Goal: Task Accomplishment & Management: Complete application form

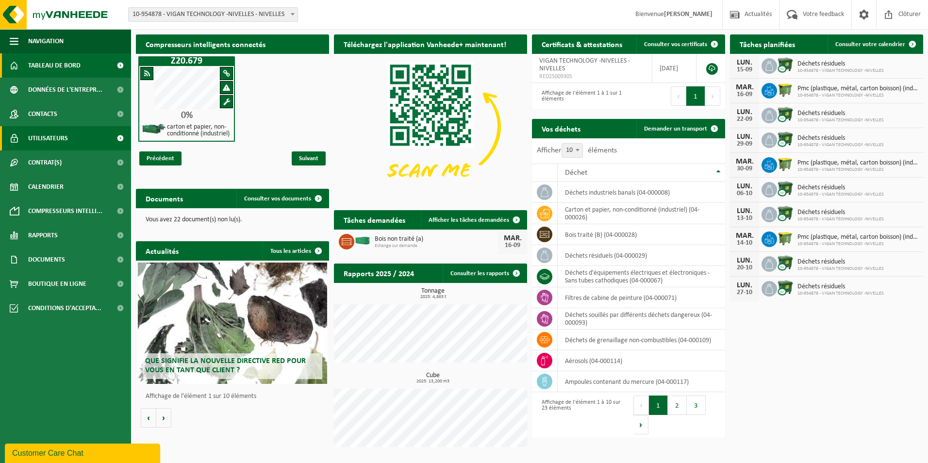
click at [54, 139] on span "Utilisateurs" at bounding box center [48, 138] width 40 height 24
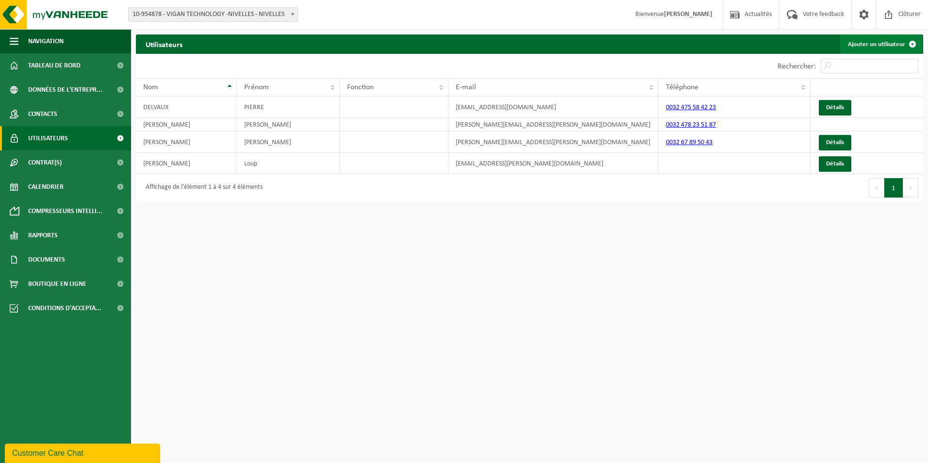
click at [892, 41] on link "Ajouter un utilisateur" at bounding box center [881, 43] width 82 height 19
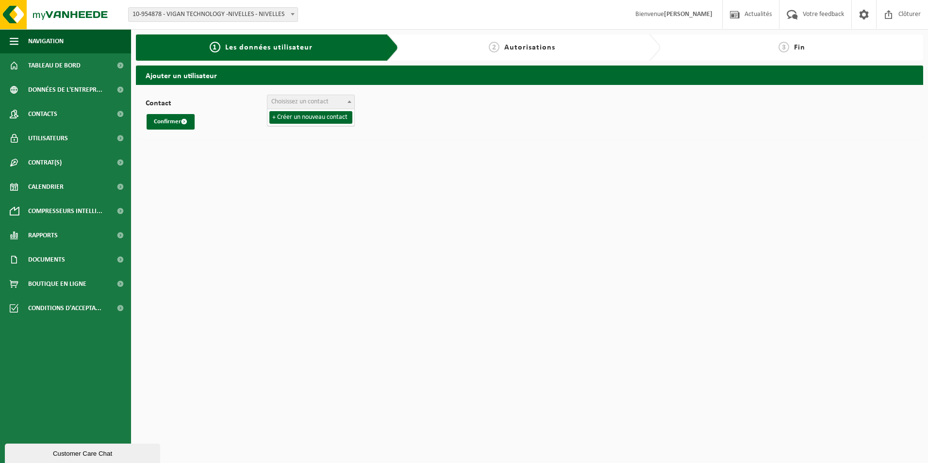
click at [350, 100] on span at bounding box center [349, 101] width 10 height 13
select select "0"
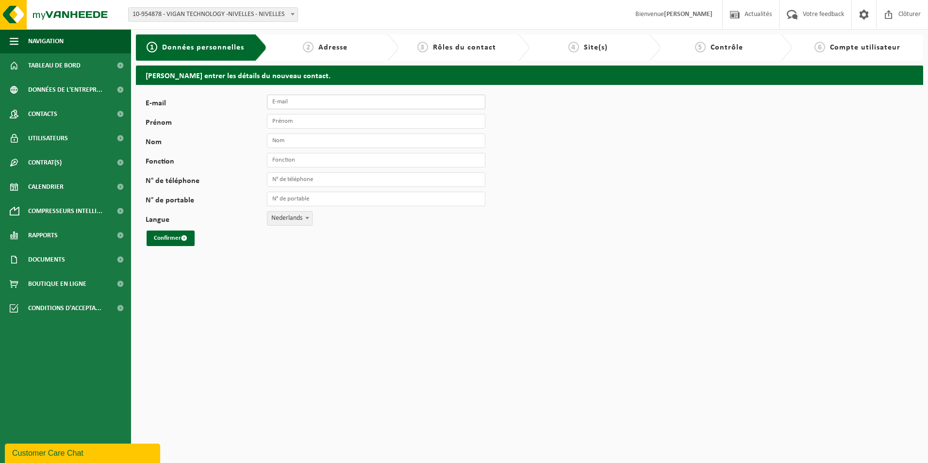
click at [284, 102] on input "E-mail" at bounding box center [376, 102] width 218 height 15
click at [279, 100] on input "E-mail" at bounding box center [376, 102] width 218 height 15
click at [271, 121] on input "Prénom" at bounding box center [376, 121] width 218 height 15
type input "Banjamin"
click at [277, 141] on input "Nom" at bounding box center [376, 140] width 218 height 15
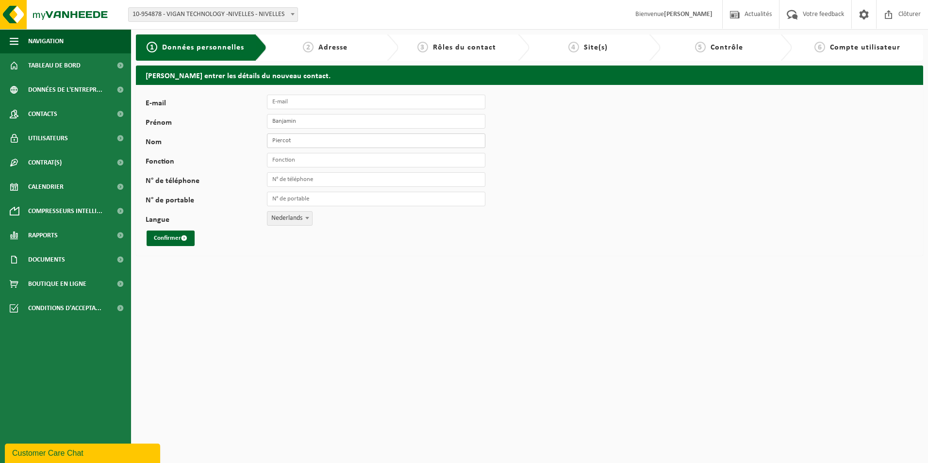
type input "Piercot"
click at [271, 162] on input "Fonction" at bounding box center [376, 160] width 218 height 15
type input "MOS"
drag, startPoint x: 276, startPoint y: 200, endPoint x: 295, endPoint y: 202, distance: 19.0
click at [276, 200] on input "N° de portable" at bounding box center [376, 199] width 218 height 15
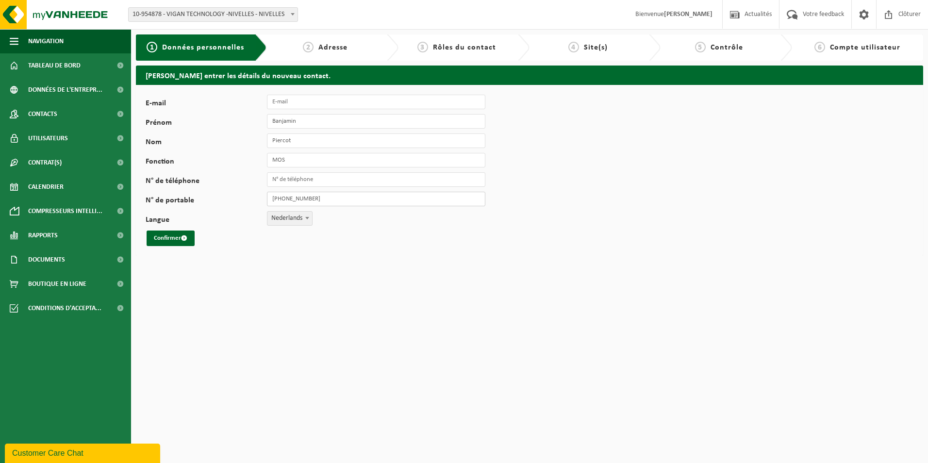
type input "+32 497 93 93 12"
click at [297, 216] on span "Nederlands" at bounding box center [289, 219] width 45 height 14
select select "1"
click at [164, 239] on button "Confirmer" at bounding box center [171, 238] width 48 height 16
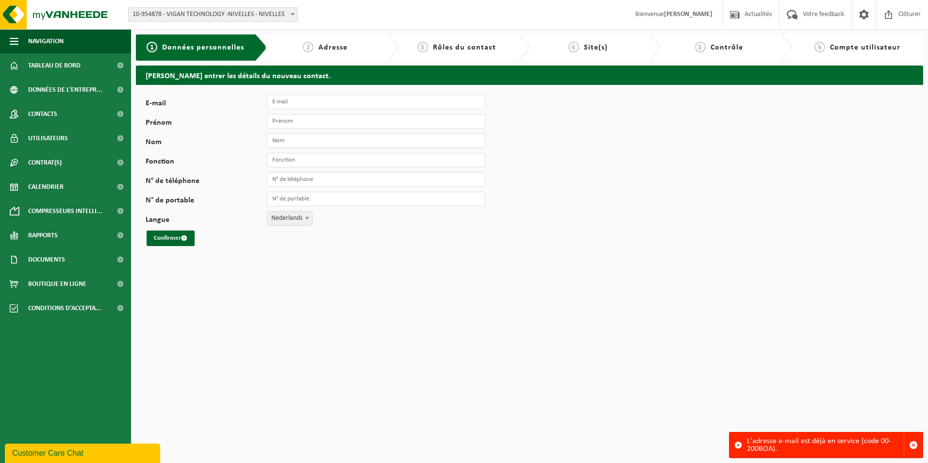
click at [340, 48] on span "Adresse" at bounding box center [332, 48] width 29 height 8
click at [59, 134] on span "Utilisateurs" at bounding box center [48, 138] width 40 height 24
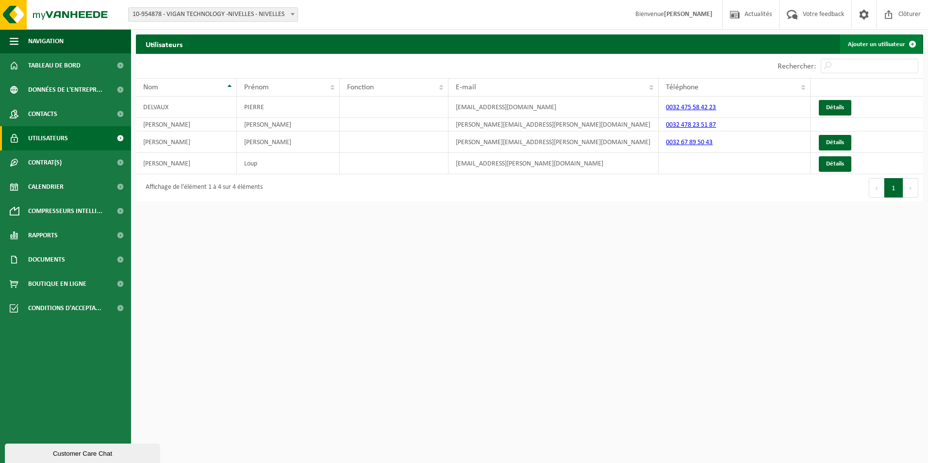
click at [884, 39] on link "Ajouter un utilisateur" at bounding box center [881, 43] width 82 height 19
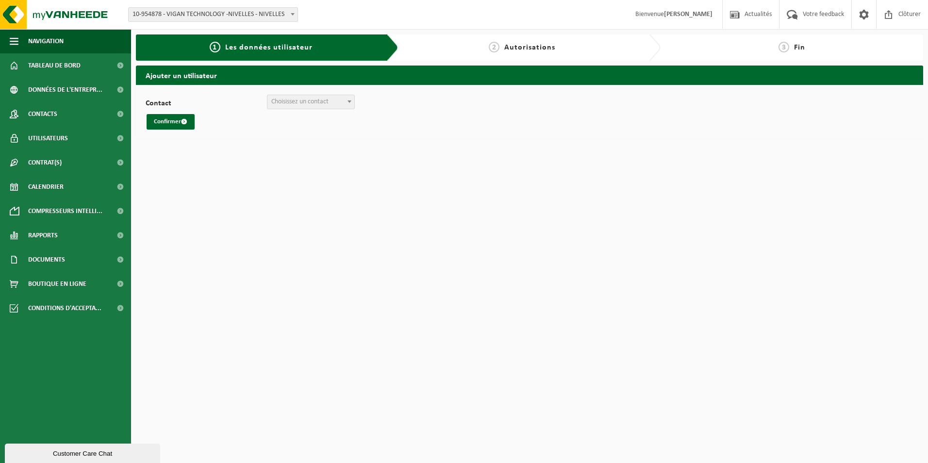
click at [337, 101] on span "Choisissez un contact" at bounding box center [310, 102] width 87 height 14
select select "0"
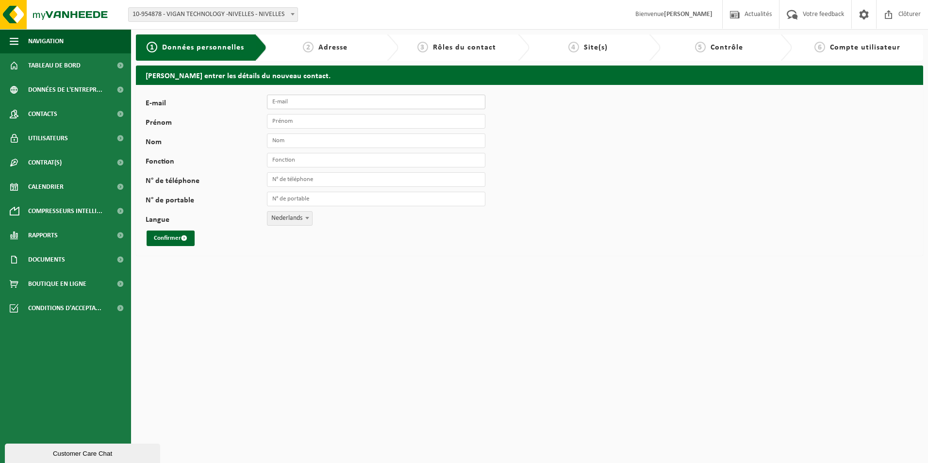
click at [285, 100] on input "E-mail" at bounding box center [376, 102] width 218 height 15
click at [274, 122] on input "Prénom" at bounding box center [376, 121] width 218 height 15
type input "Banjamin"
type input "Piercot"
type input "MOS"
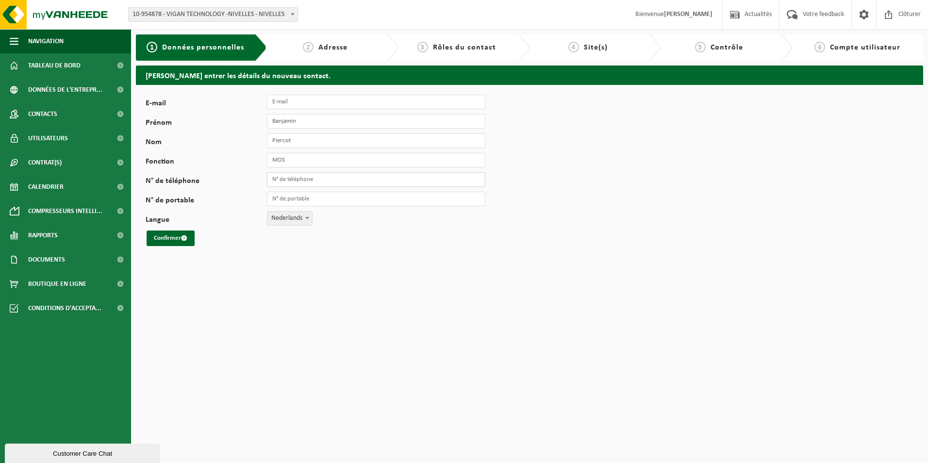
click at [288, 178] on input "N° de téléphone" at bounding box center [376, 179] width 218 height 15
click at [275, 200] on input "N° de portable" at bounding box center [376, 199] width 218 height 15
type input "+32 497 93 93 12"
click at [309, 219] on span at bounding box center [307, 218] width 10 height 13
select select "1"
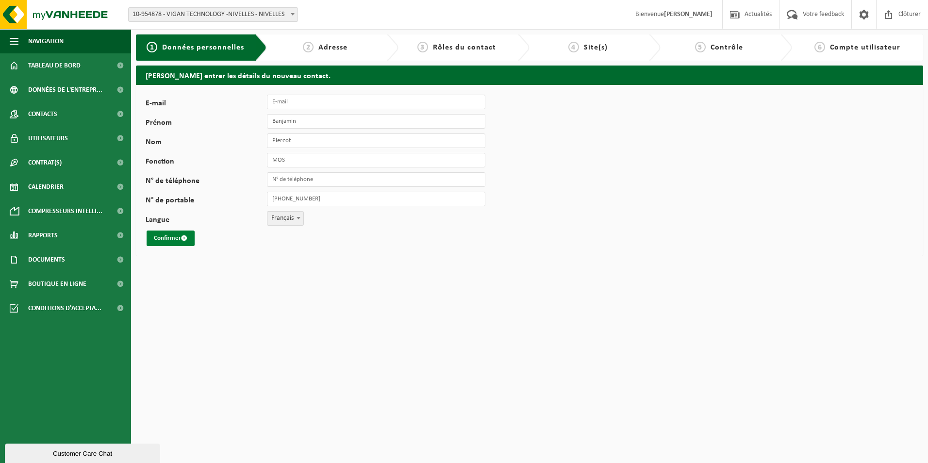
click at [179, 238] on button "Confirmer" at bounding box center [171, 238] width 48 height 16
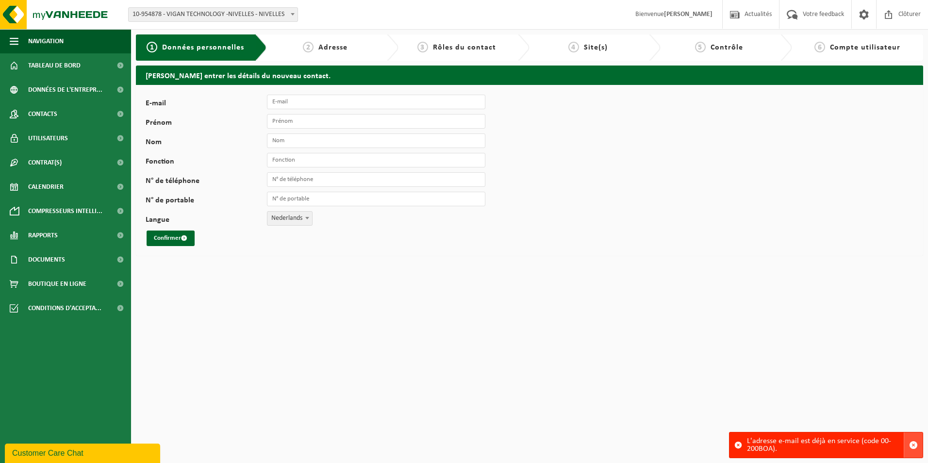
click at [913, 443] on span "button" at bounding box center [913, 445] width 9 height 9
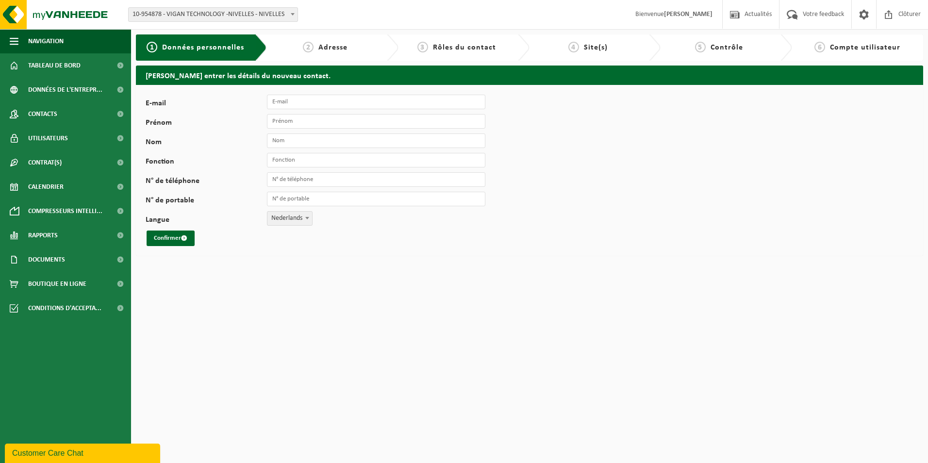
click at [331, 50] on span "Adresse" at bounding box center [332, 48] width 29 height 8
click at [428, 45] on span "3" at bounding box center [422, 47] width 11 height 11
click at [868, 47] on span "Compte utilisateur" at bounding box center [865, 48] width 70 height 8
click at [59, 137] on span "Utilisateurs" at bounding box center [48, 138] width 40 height 24
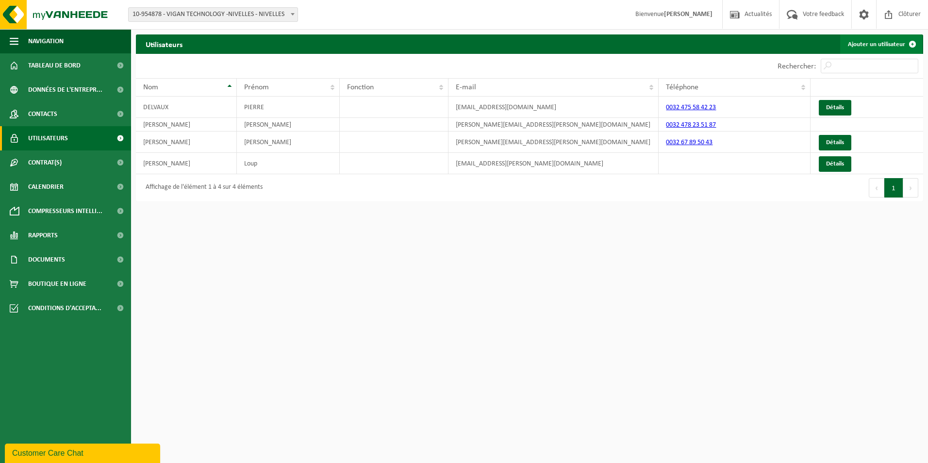
click at [884, 48] on link "Ajouter un utilisateur" at bounding box center [881, 43] width 82 height 19
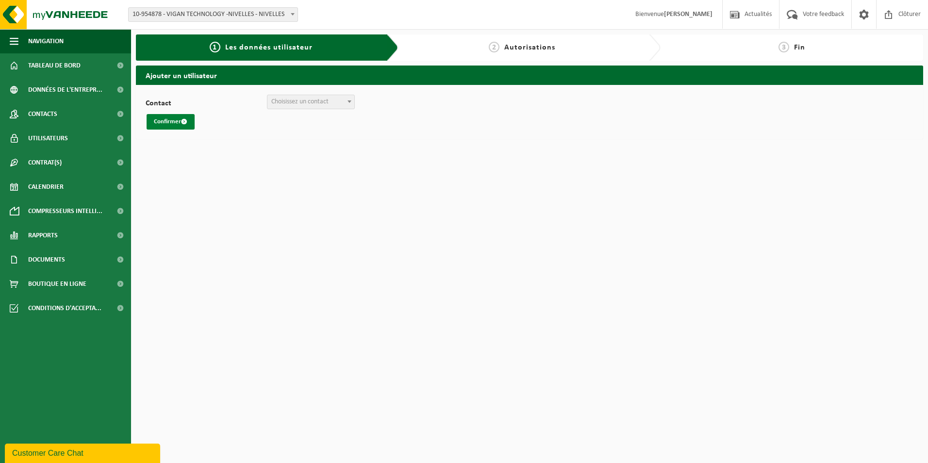
click at [168, 122] on button "Confirmer" at bounding box center [171, 122] width 48 height 16
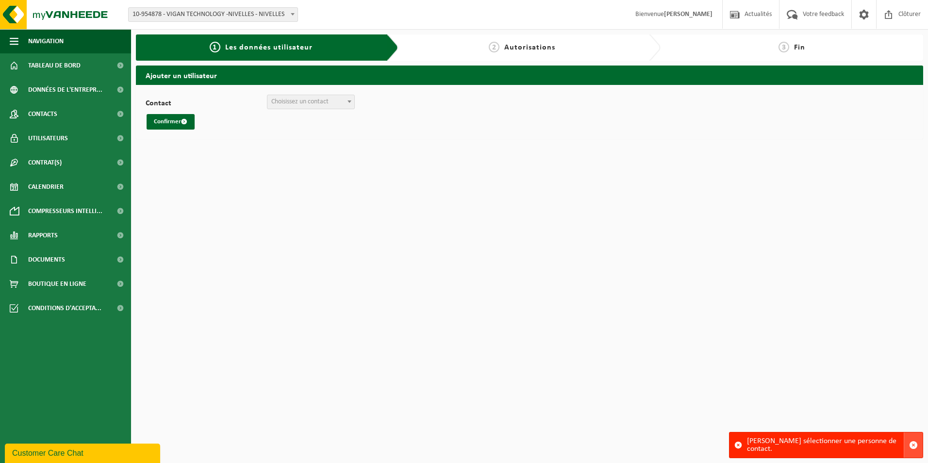
click at [913, 447] on span "button" at bounding box center [913, 445] width 9 height 9
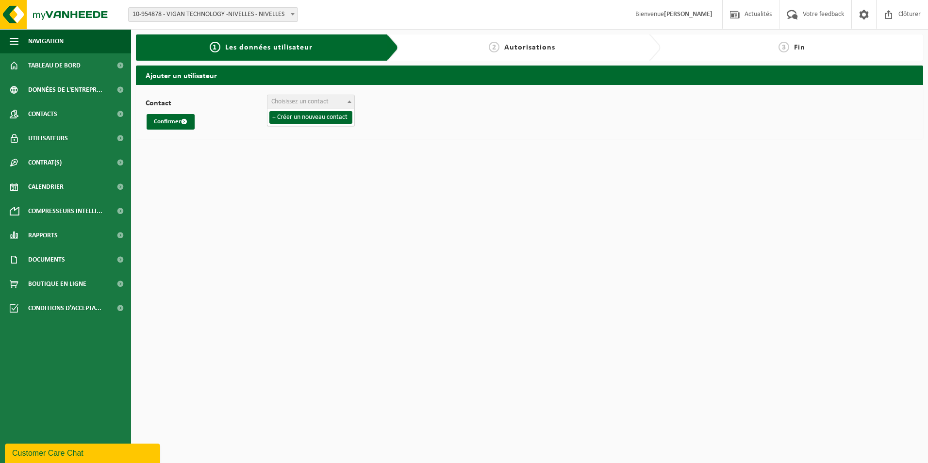
click at [351, 101] on span at bounding box center [349, 101] width 10 height 13
select select "0"
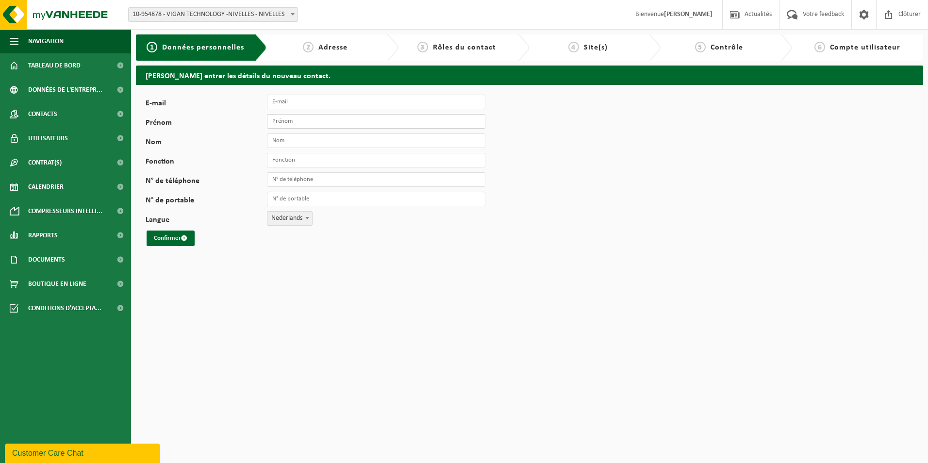
click at [280, 120] on input "Prénom" at bounding box center [376, 121] width 218 height 15
type input "Banjamin"
type input "Piercot"
type input "MOS"
click at [284, 202] on input "N° de portable" at bounding box center [376, 199] width 218 height 15
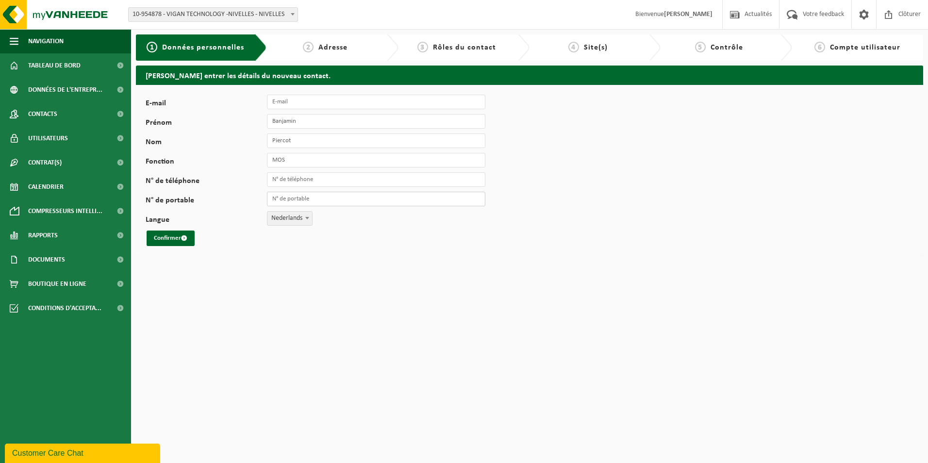
type input "+32 497 93 93 12"
click at [280, 103] on input "E-mail" at bounding box center [376, 102] width 218 height 15
type input "benjaminpiercot@outlook.fr"
click at [310, 216] on span at bounding box center [307, 218] width 10 height 13
select select "1"
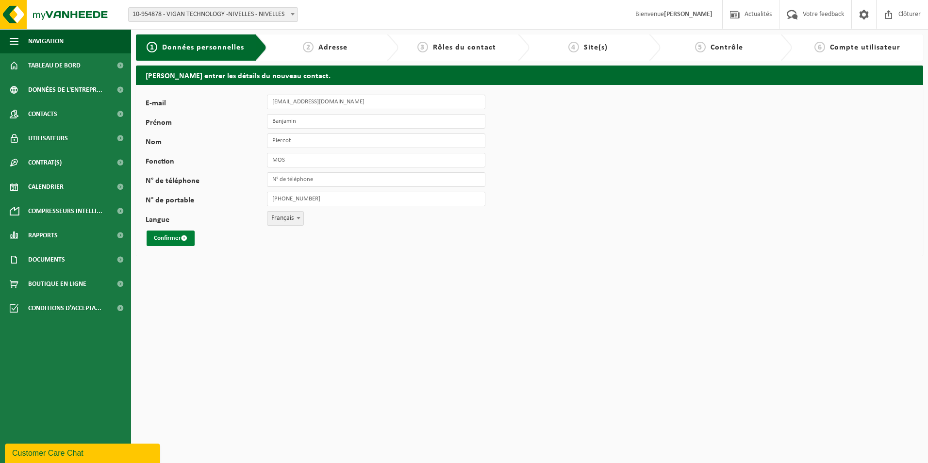
click at [158, 237] on button "Confirmer" at bounding box center [171, 238] width 48 height 16
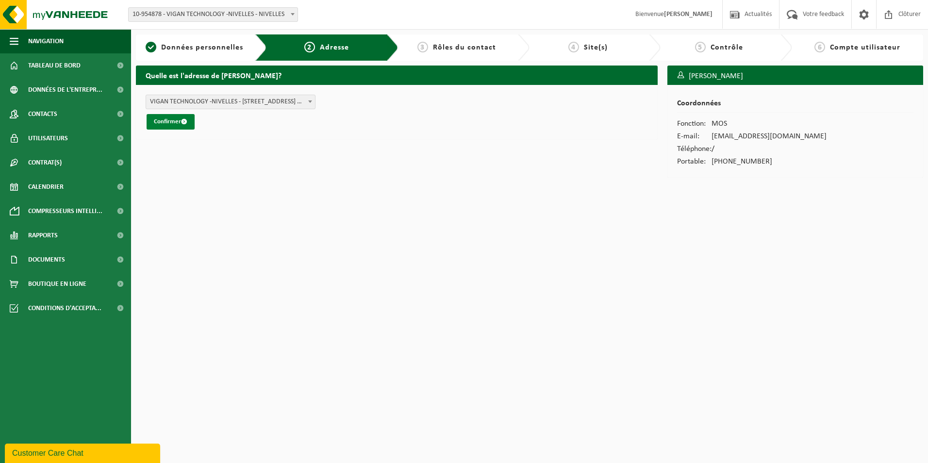
click at [176, 120] on button "Confirmer" at bounding box center [171, 122] width 48 height 16
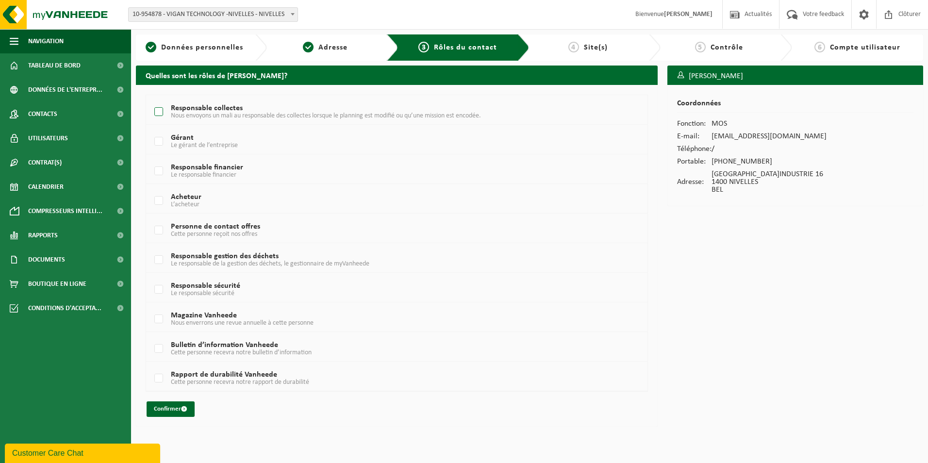
click at [157, 113] on label "Responsable collectes Nous envoyons un mali au responsable des collectes lorsqu…" at bounding box center [375, 112] width 446 height 15
click at [151, 100] on input "Responsable collectes Nous envoyons un mali au responsable des collectes lorsqu…" at bounding box center [150, 99] width 0 height 0
checkbox input "true"
click at [160, 259] on label "Responsable gestion des déchets Le responsable de la gestion des déchets, le ge…" at bounding box center [375, 260] width 446 height 15
click at [151, 248] on input "Responsable gestion des déchets Le responsable de la gestion des déchets, le ge…" at bounding box center [150, 247] width 0 height 0
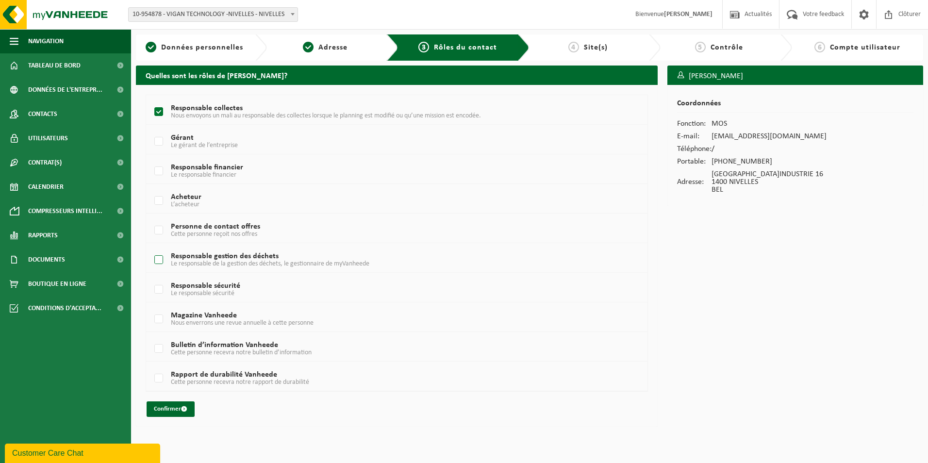
checkbox input "true"
click at [176, 409] on button "Confirmer" at bounding box center [171, 409] width 48 height 16
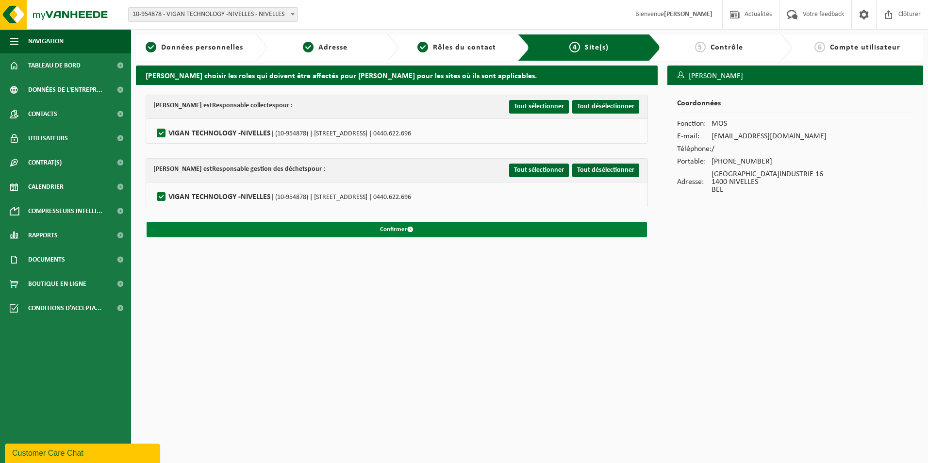
click at [397, 227] on button "Confirmer" at bounding box center [397, 230] width 500 height 16
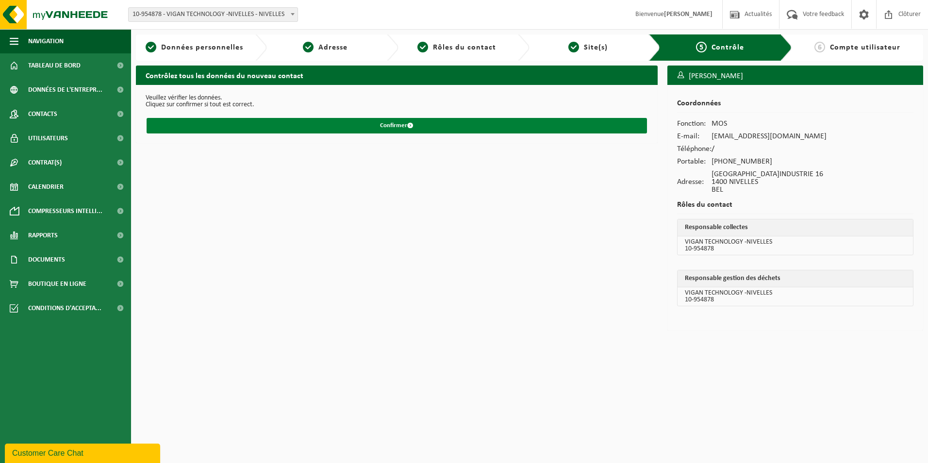
click at [386, 124] on button "Confirmer" at bounding box center [397, 126] width 500 height 16
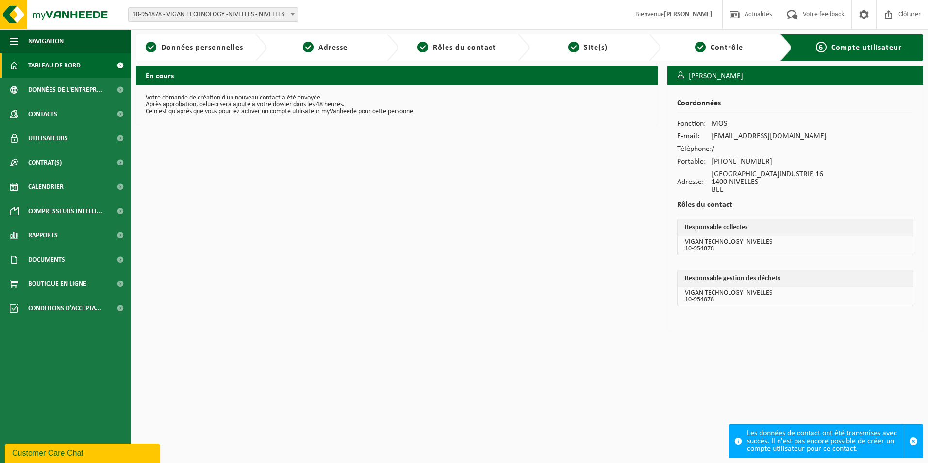
click at [52, 63] on span "Tableau de bord" at bounding box center [54, 65] width 52 height 24
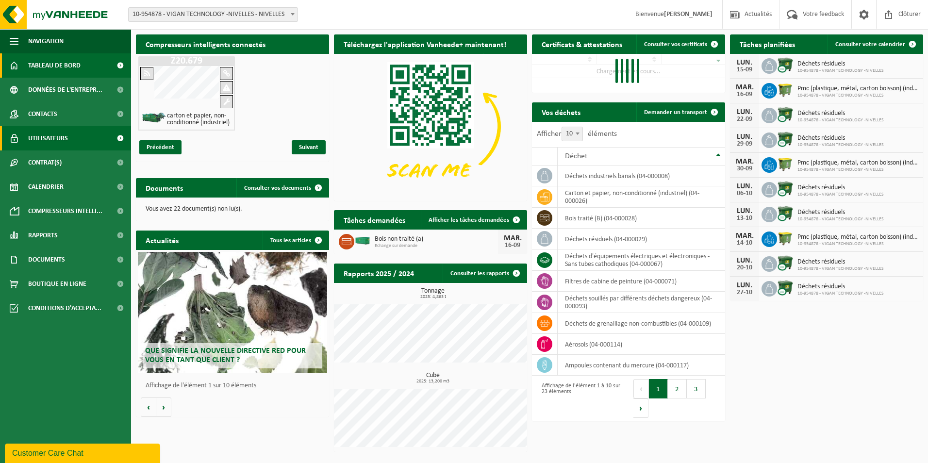
click at [41, 136] on span "Utilisateurs" at bounding box center [48, 138] width 40 height 24
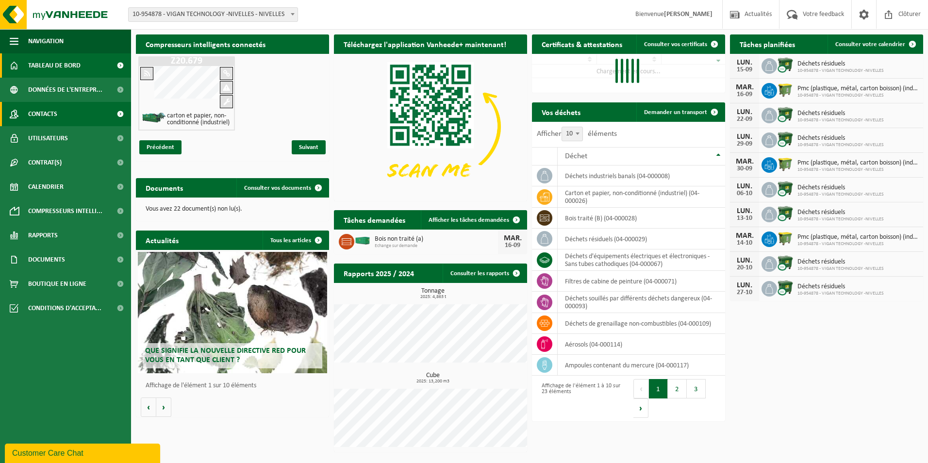
click at [44, 114] on span "Contacts" at bounding box center [42, 114] width 29 height 24
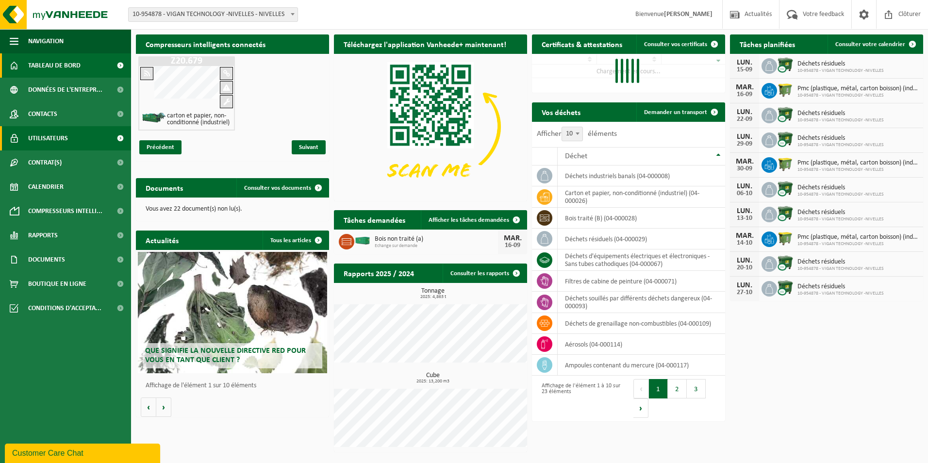
click at [43, 137] on span "Utilisateurs" at bounding box center [48, 138] width 40 height 24
click at [120, 137] on span at bounding box center [120, 138] width 22 height 24
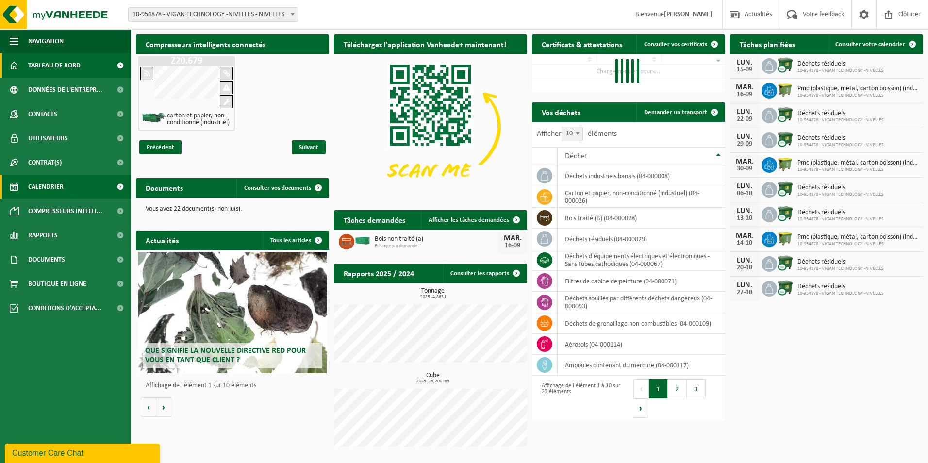
click at [40, 188] on span "Calendrier" at bounding box center [45, 187] width 35 height 24
click at [39, 209] on span "Compresseurs intelli..." at bounding box center [65, 211] width 74 height 24
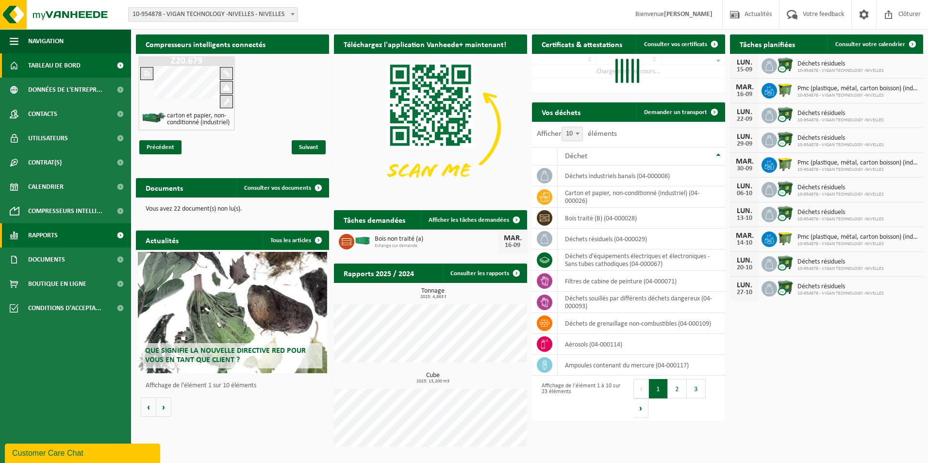
click at [40, 234] on span "Rapports" at bounding box center [43, 235] width 30 height 24
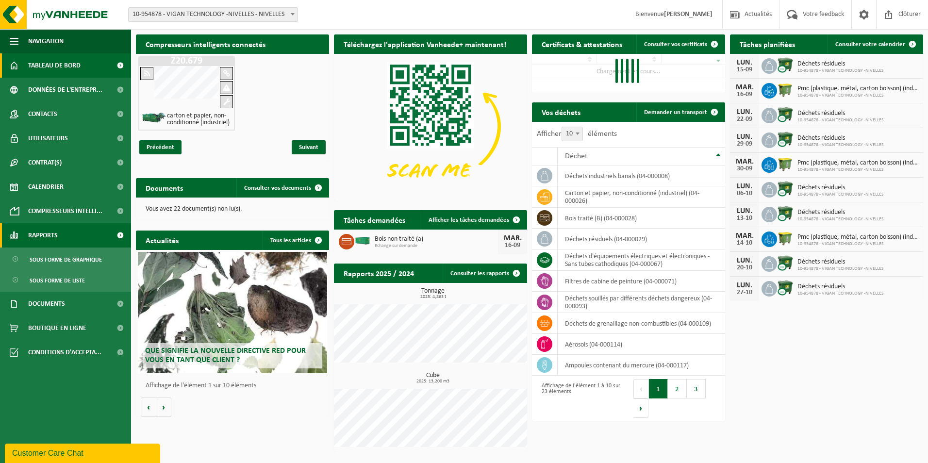
click at [39, 229] on span "Rapports" at bounding box center [43, 235] width 30 height 24
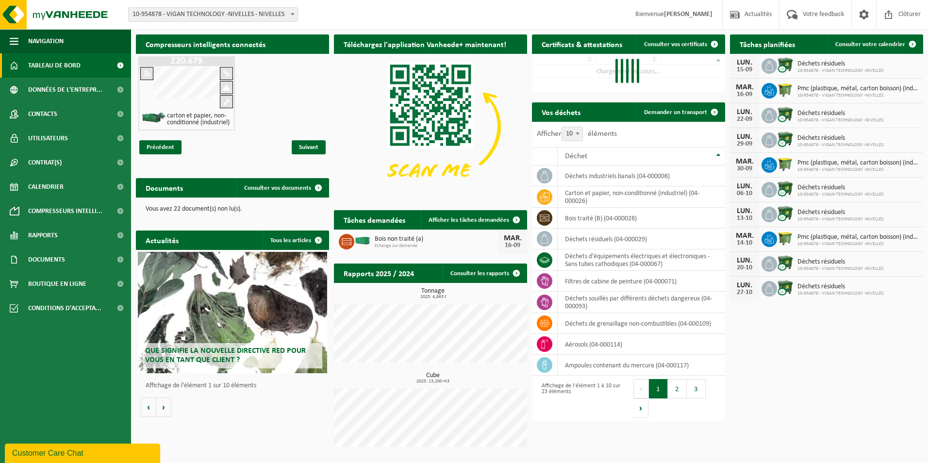
click at [125, 66] on span at bounding box center [120, 65] width 22 height 24
click at [120, 65] on span at bounding box center [120, 65] width 22 height 24
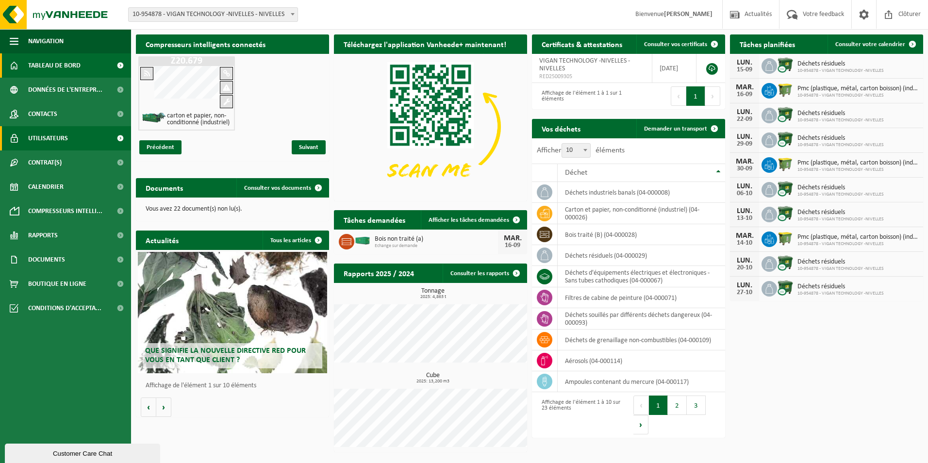
click at [53, 136] on span "Utilisateurs" at bounding box center [48, 138] width 40 height 24
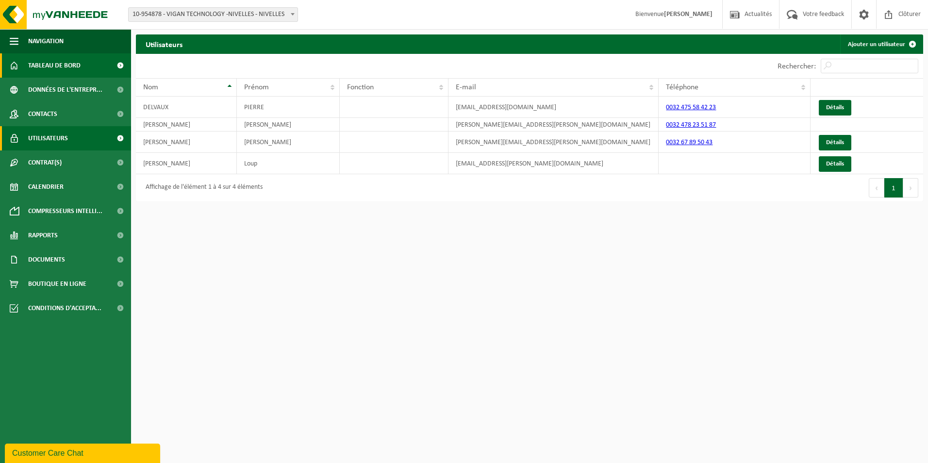
click at [43, 63] on span "Tableau de bord" at bounding box center [54, 65] width 52 height 24
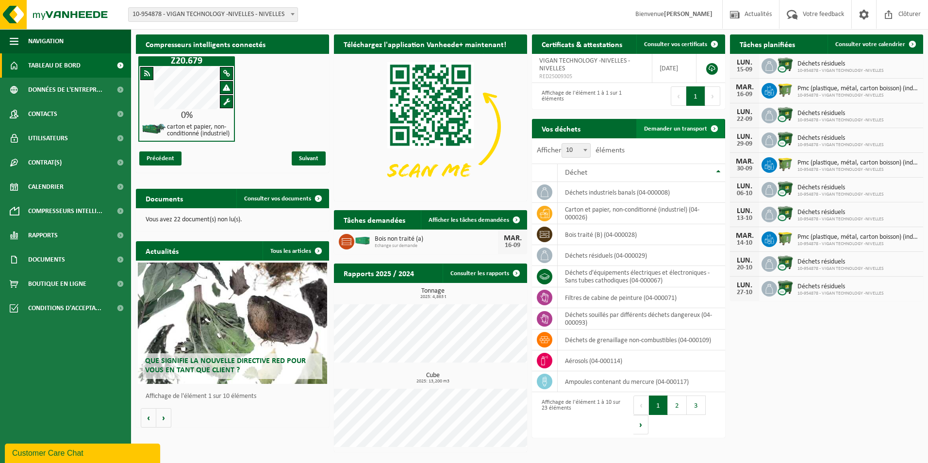
click at [677, 125] on link "Demander un transport" at bounding box center [680, 128] width 88 height 19
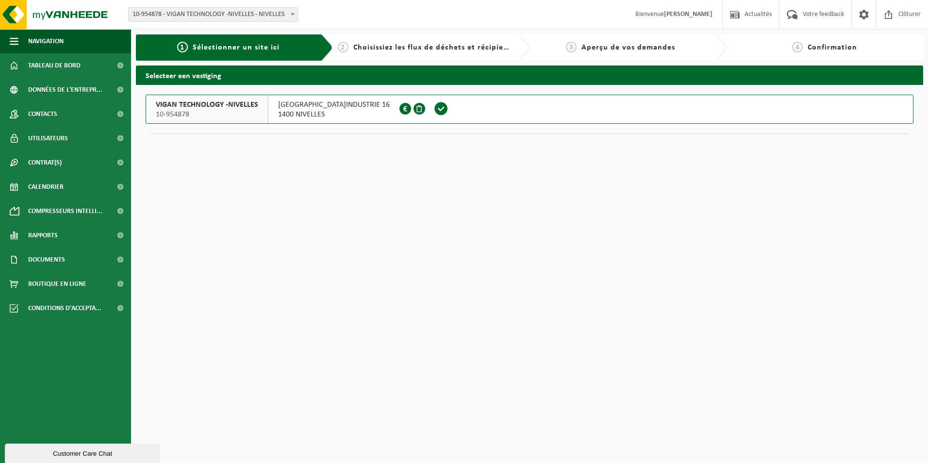
click at [434, 110] on span at bounding box center [441, 108] width 15 height 15
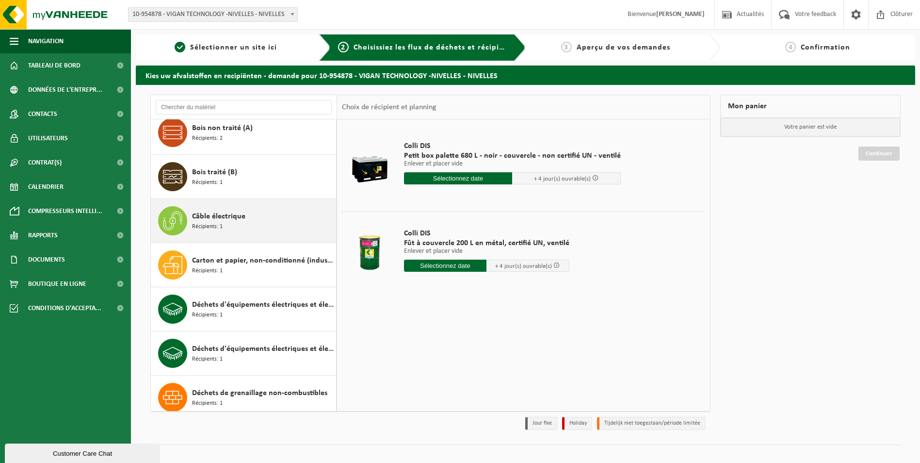
scroll to position [146, 0]
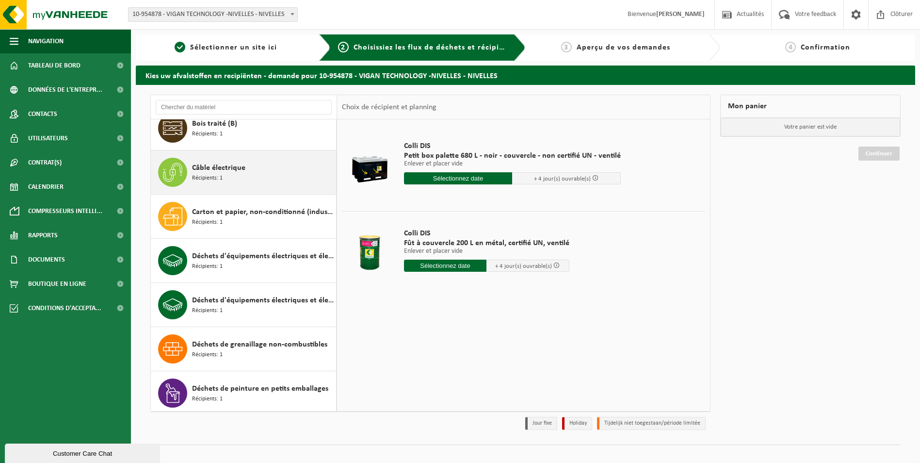
click at [242, 169] on span "Câble électrique" at bounding box center [218, 168] width 53 height 12
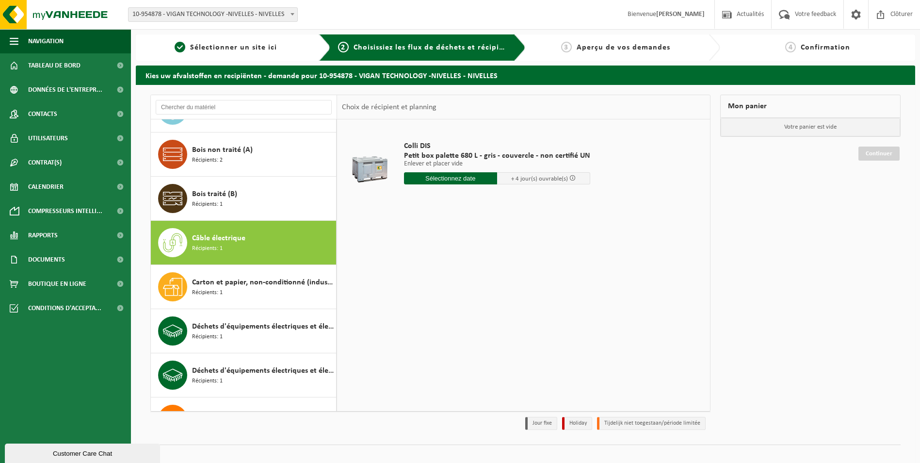
scroll to position [97, 0]
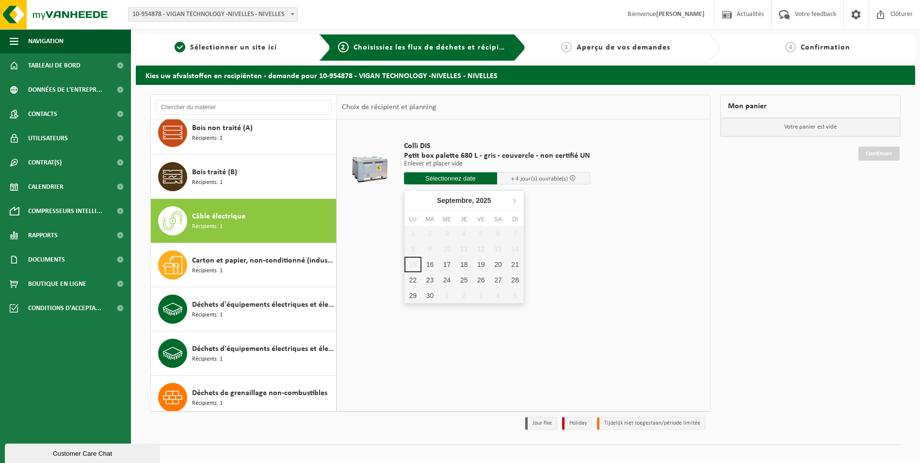
click at [451, 177] on input "text" at bounding box center [450, 178] width 93 height 12
click at [431, 263] on div "16" at bounding box center [430, 265] width 17 height 16
type input "à partir de 2025-09-16"
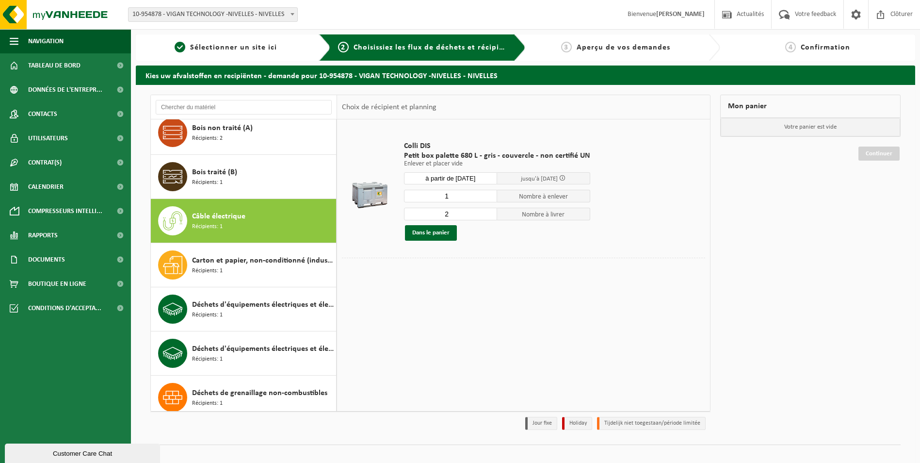
type input "1"
click at [487, 198] on input "1" at bounding box center [450, 196] width 93 height 13
type input "1"
click at [487, 216] on input "1" at bounding box center [450, 214] width 93 height 13
click at [430, 232] on button "Dans le panier" at bounding box center [431, 233] width 52 height 16
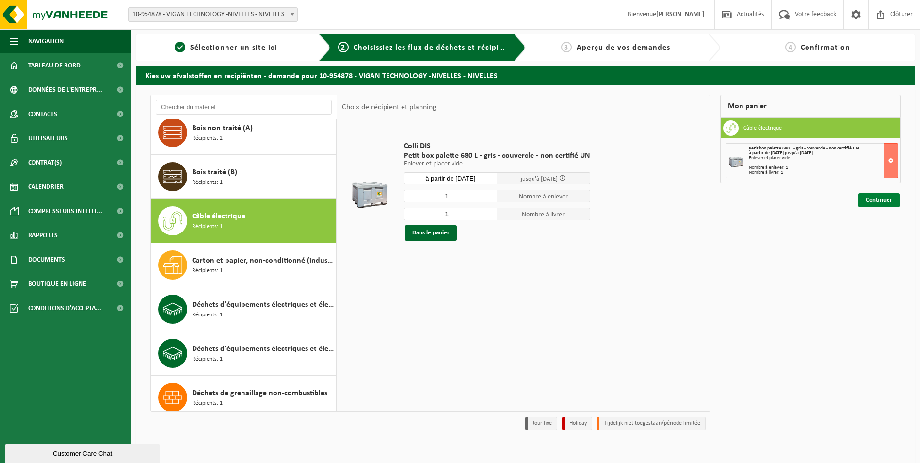
click at [871, 197] on link "Continuer" at bounding box center [879, 200] width 41 height 14
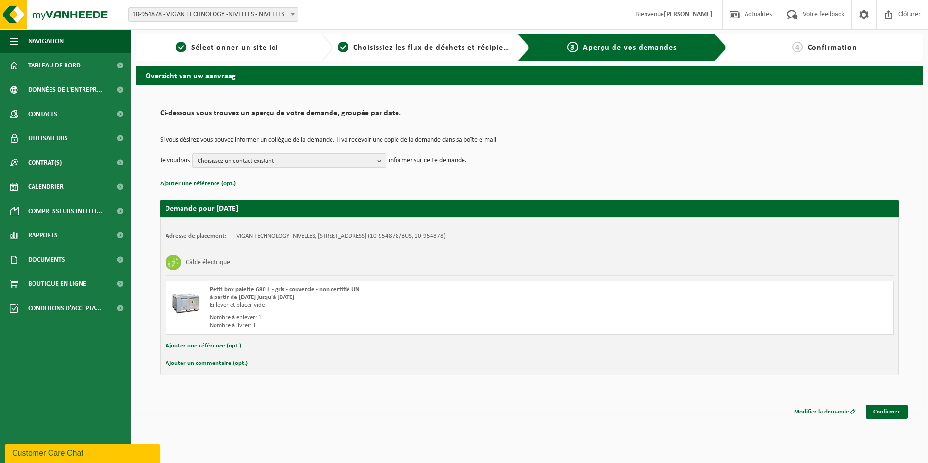
click at [379, 162] on b "button" at bounding box center [381, 161] width 9 height 14
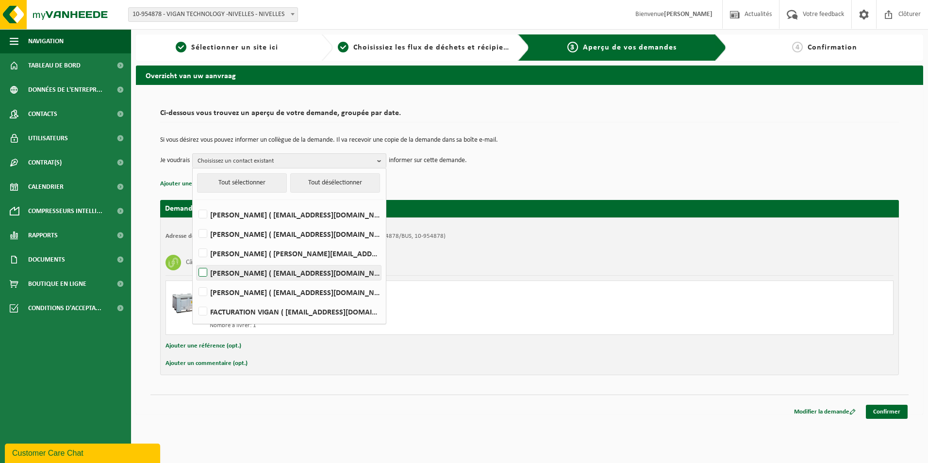
click at [203, 273] on label "[PERSON_NAME] ( [EMAIL_ADDRESS][DOMAIN_NAME] )" at bounding box center [289, 272] width 184 height 15
click at [195, 261] on input "[PERSON_NAME] ( [EMAIL_ADDRESS][DOMAIN_NAME] )" at bounding box center [195, 260] width 0 height 0
checkbox input "true"
click at [564, 410] on div "Ci-dessous vous trouvez un aperçu de votre demande, groupée par date. Si vous d…" at bounding box center [529, 249] width 787 height 329
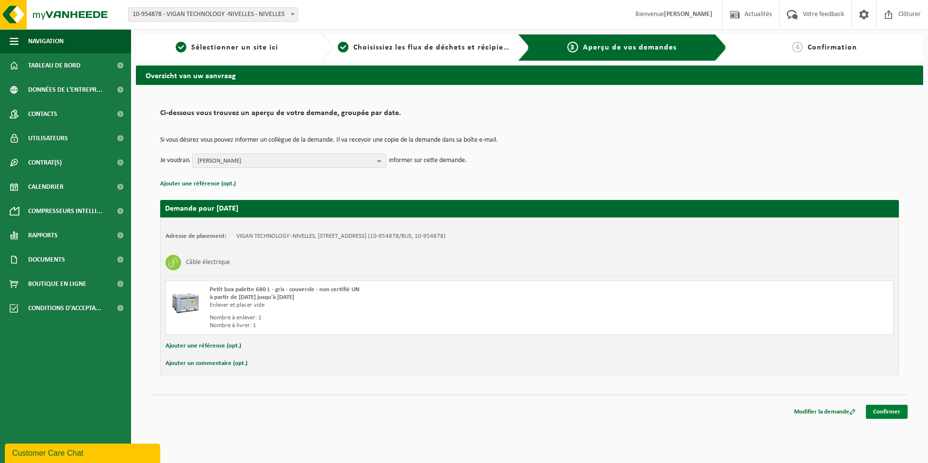
click at [889, 412] on link "Confirmer" at bounding box center [887, 412] width 42 height 14
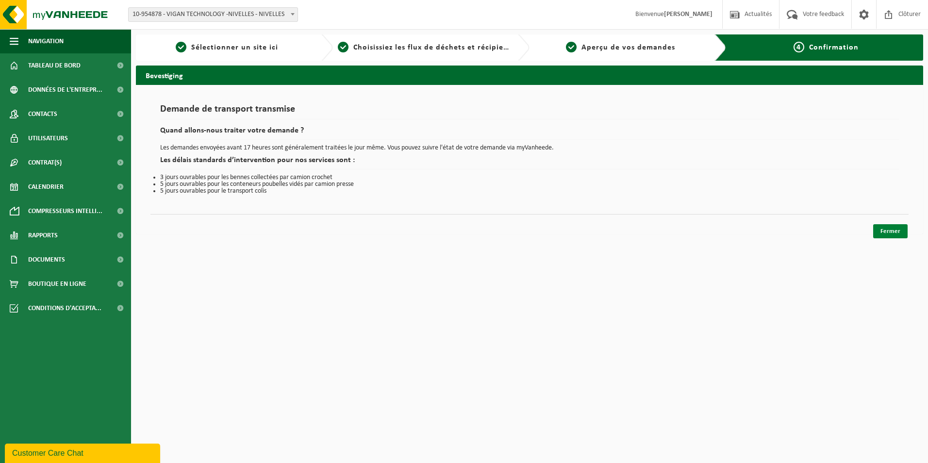
click at [894, 231] on link "Fermer" at bounding box center [890, 231] width 34 height 14
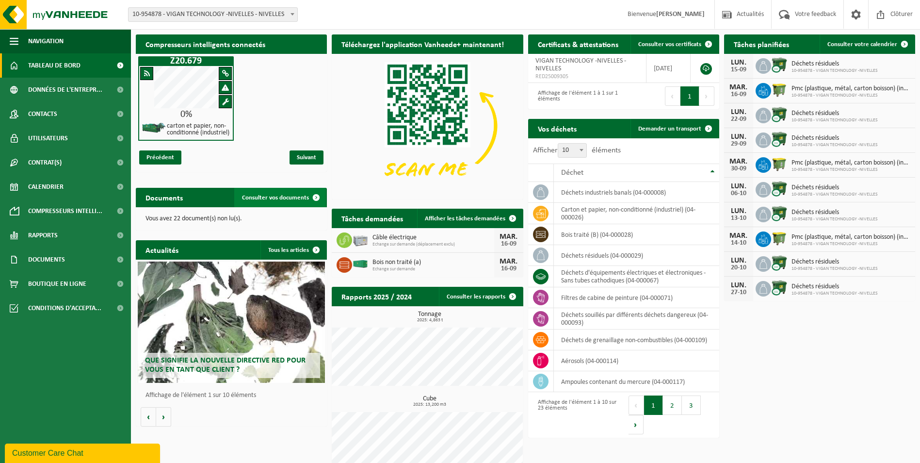
click at [287, 199] on span "Consulter vos documents" at bounding box center [275, 198] width 67 height 6
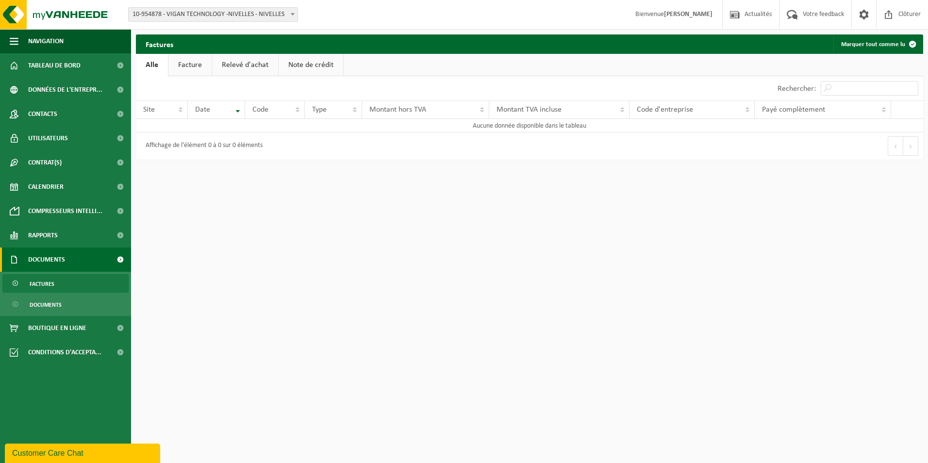
click at [185, 66] on link "Facture" at bounding box center [189, 65] width 43 height 22
click at [239, 68] on link "Relevé d'achat" at bounding box center [246, 65] width 66 height 22
click at [299, 65] on link "Note de crédit" at bounding box center [312, 65] width 65 height 22
click at [156, 66] on link "Alle" at bounding box center [152, 65] width 32 height 22
click at [200, 67] on link "Facture" at bounding box center [189, 65] width 43 height 22
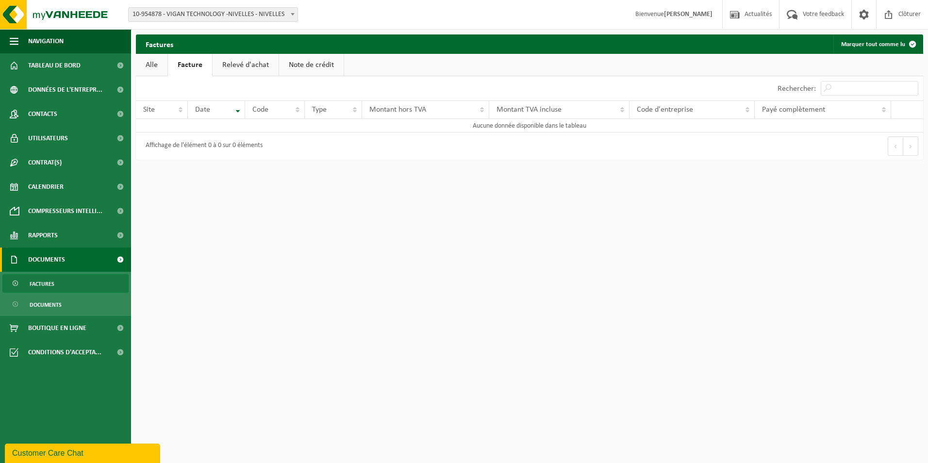
click at [250, 64] on link "Relevé d'achat" at bounding box center [246, 65] width 66 height 22
click at [306, 62] on link "Note de crédit" at bounding box center [312, 65] width 65 height 22
click at [41, 234] on span "Rapports" at bounding box center [43, 235] width 30 height 24
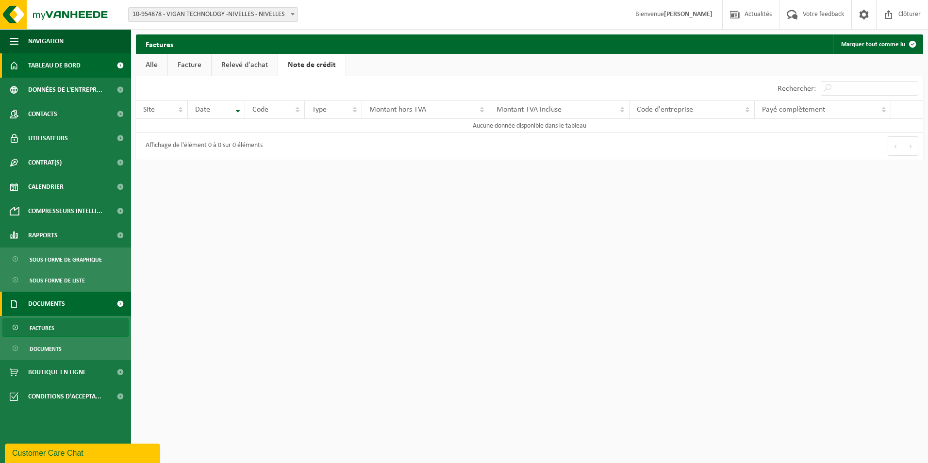
click at [26, 66] on link "Tableau de bord" at bounding box center [65, 65] width 131 height 24
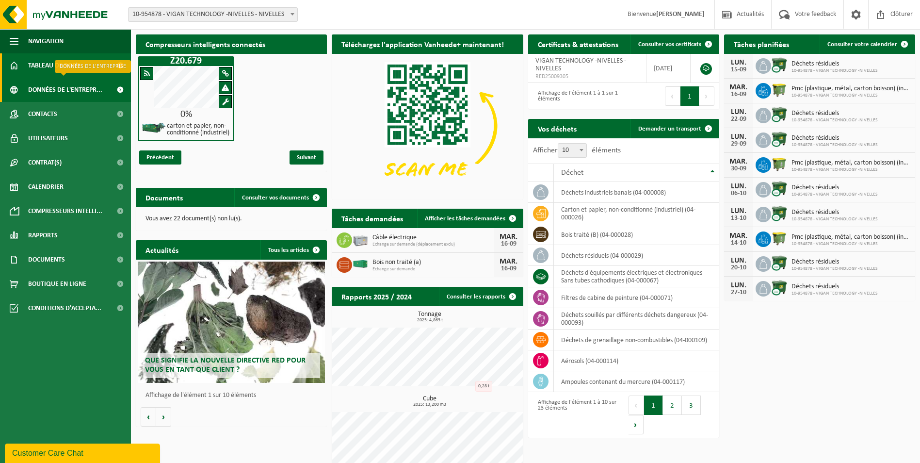
click at [68, 89] on span "Données de l'entrepr..." at bounding box center [65, 90] width 74 height 24
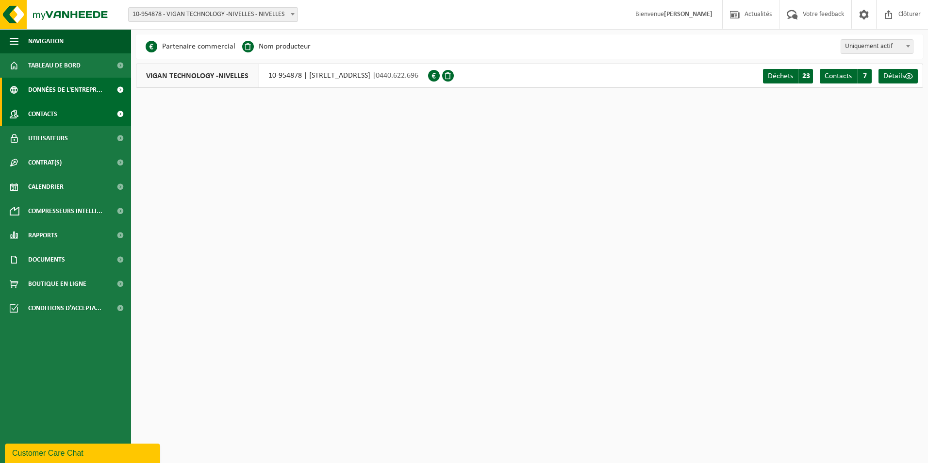
click at [44, 108] on span "Contacts" at bounding box center [42, 114] width 29 height 24
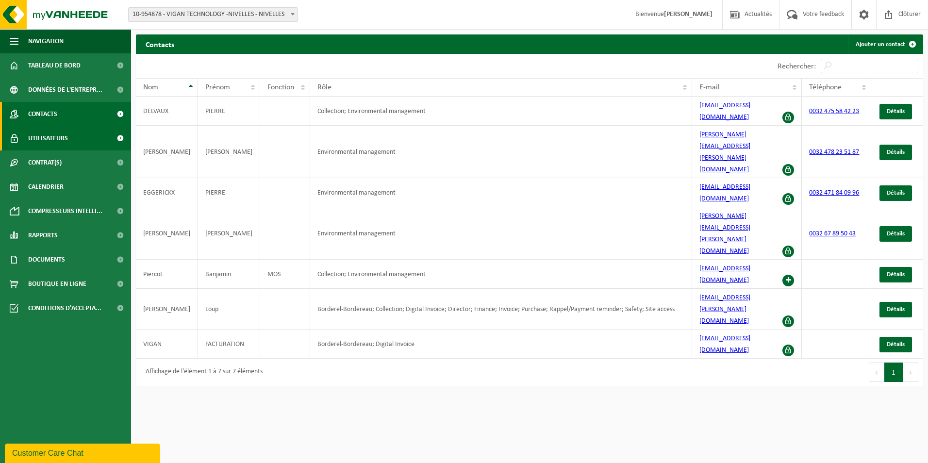
click at [62, 138] on span "Utilisateurs" at bounding box center [48, 138] width 40 height 24
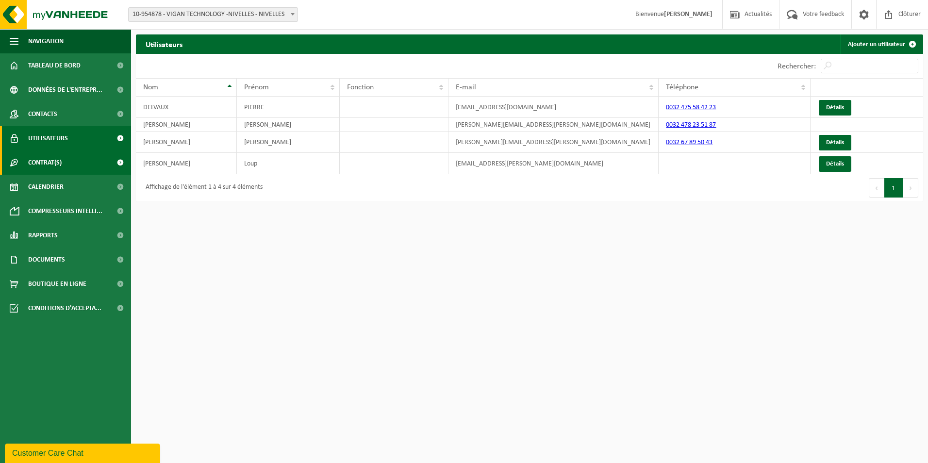
click at [65, 164] on link "Contrat(s)" at bounding box center [65, 162] width 131 height 24
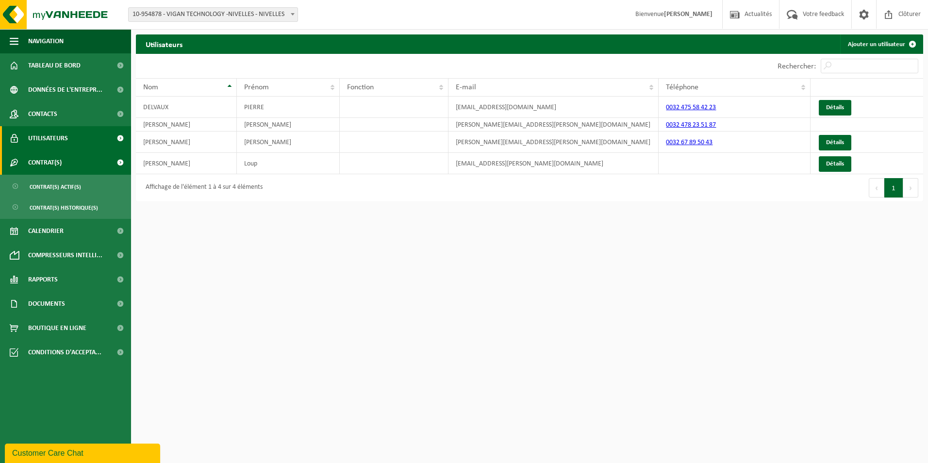
click at [67, 161] on link "Contrat(s)" at bounding box center [65, 162] width 131 height 24
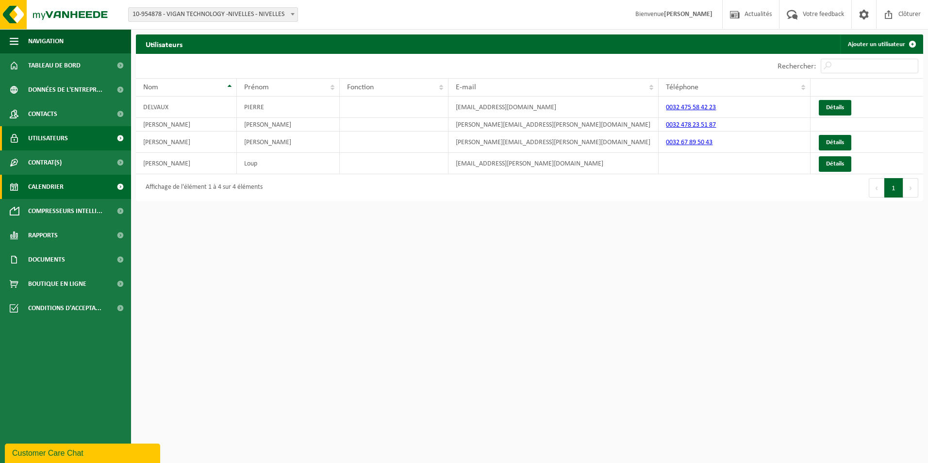
click at [64, 187] on span "Calendrier" at bounding box center [45, 187] width 35 height 24
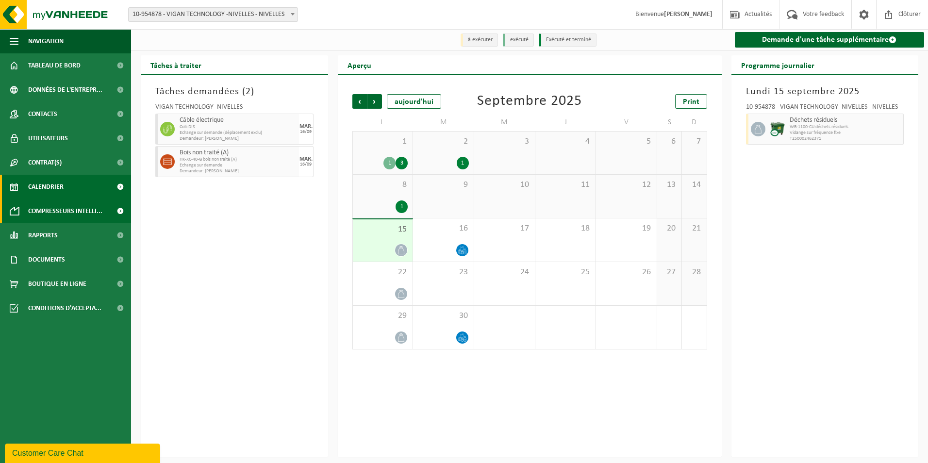
click at [76, 213] on span "Compresseurs intelli..." at bounding box center [65, 211] width 74 height 24
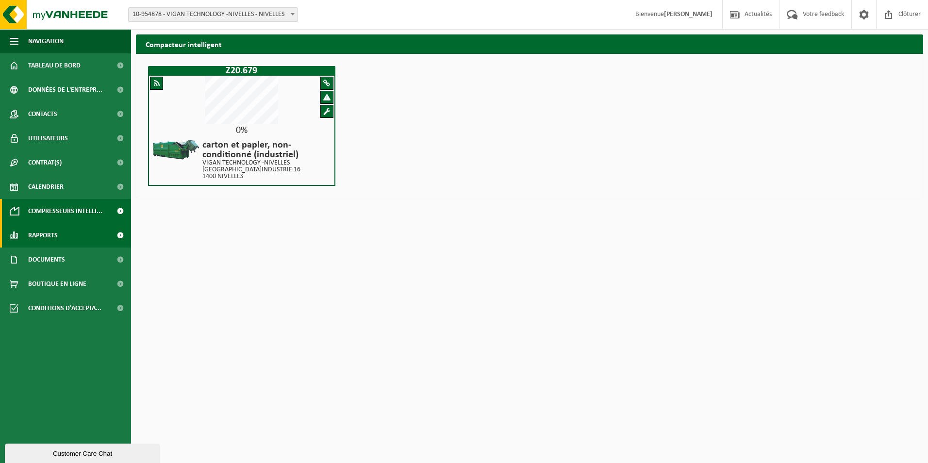
click at [46, 231] on span "Rapports" at bounding box center [43, 235] width 30 height 24
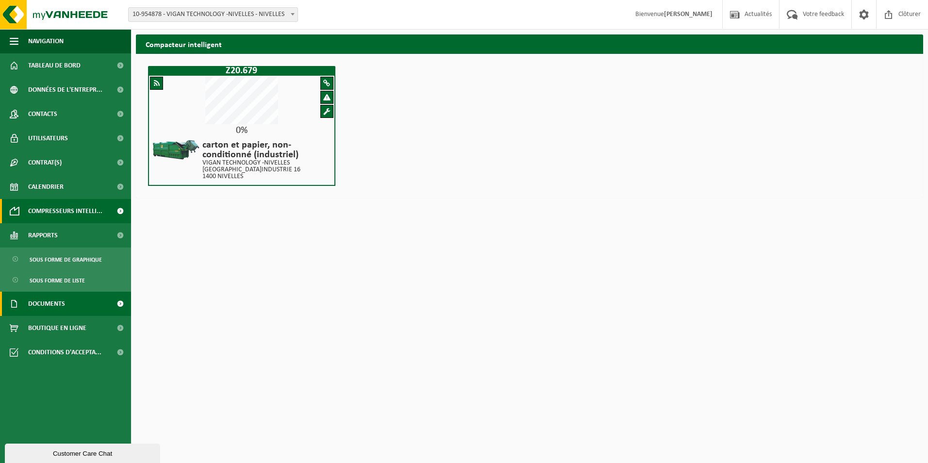
click at [51, 301] on span "Documents" at bounding box center [46, 304] width 37 height 24
